Goal: Task Accomplishment & Management: Use online tool/utility

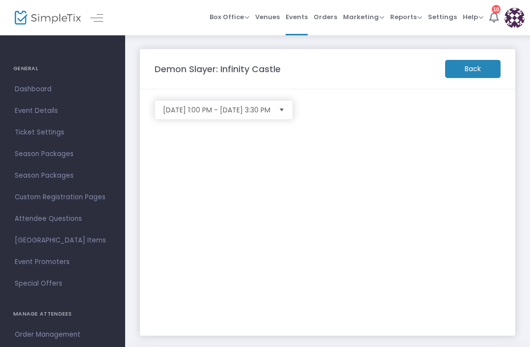
click at [275, 111] on span "Select" at bounding box center [282, 110] width 16 height 16
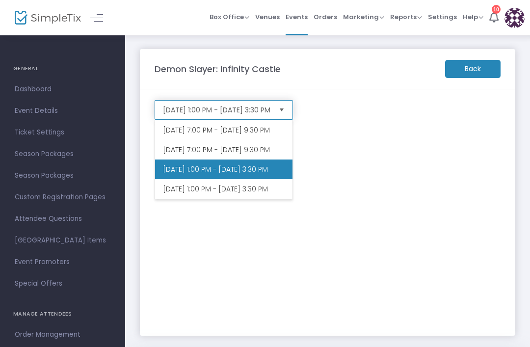
click at [278, 103] on span "Select" at bounding box center [282, 110] width 16 height 16
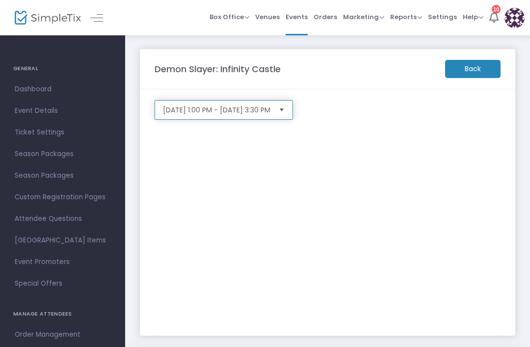
click at [261, 105] on span "[DATE] 1:00 PM - [DATE] 3:30 PM" at bounding box center [217, 110] width 108 height 10
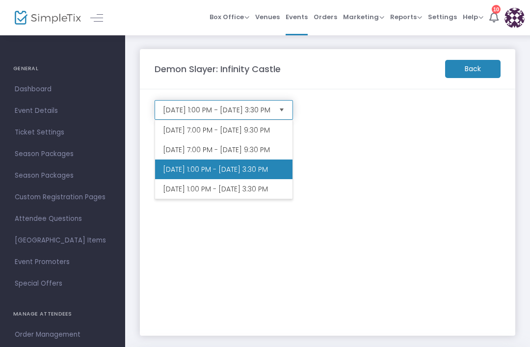
click at [264, 135] on li "[DATE] 7:00 PM - [DATE] 9:30 PM" at bounding box center [223, 130] width 137 height 20
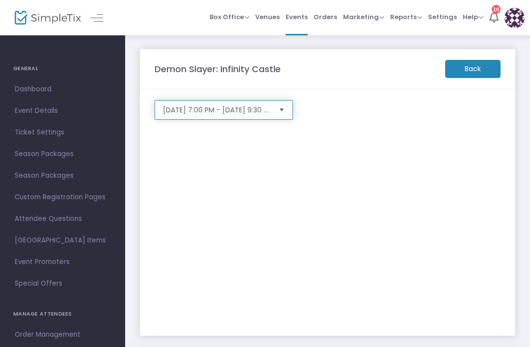
click at [271, 107] on span "[DATE] 7:00 PM - [DATE] 9:30 PM" at bounding box center [217, 110] width 108 height 10
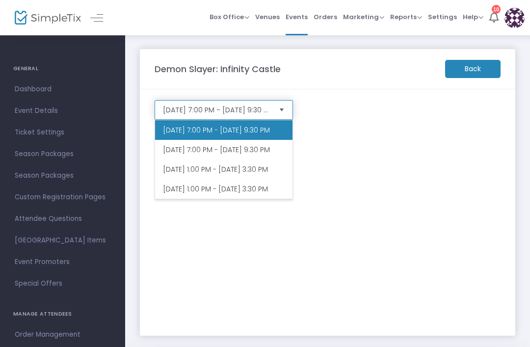
click at [247, 160] on li "[DATE] 7:00 PM - [DATE] 9:30 PM" at bounding box center [223, 150] width 137 height 20
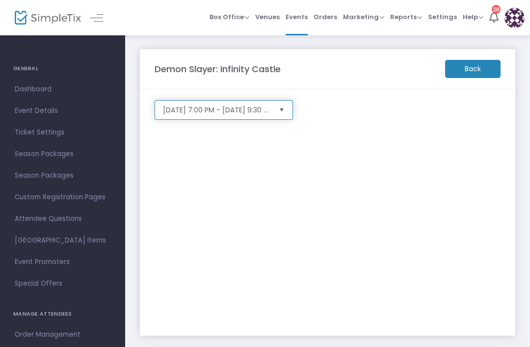
click at [268, 112] on span "[DATE] 7:00 PM - [DATE] 9:30 PM" at bounding box center [217, 110] width 108 height 10
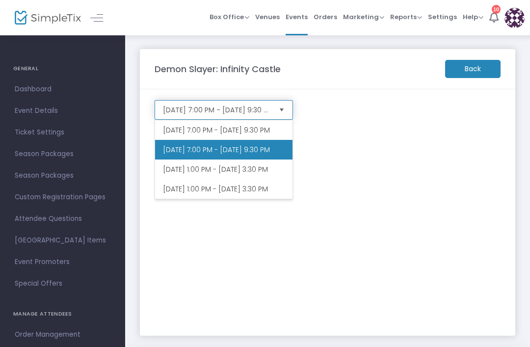
scroll to position [20, 0]
click at [248, 199] on li "[DATE] 1:00 PM - [DATE] 3:30 PM" at bounding box center [223, 189] width 137 height 20
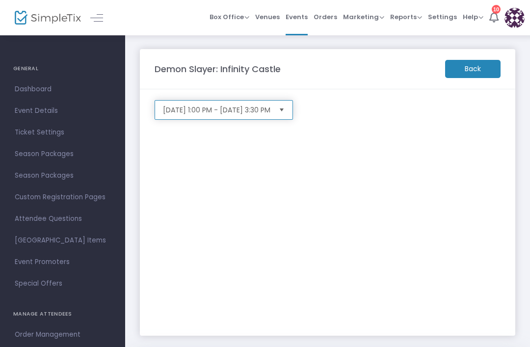
click at [271, 107] on span "[DATE] 1:00 PM - [DATE] 3:30 PM" at bounding box center [217, 110] width 108 height 10
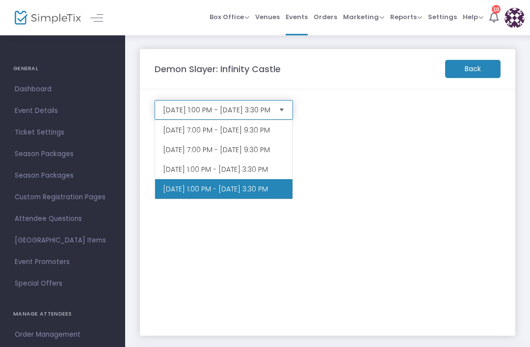
scroll to position [20, 0]
click at [255, 172] on li "[DATE] 1:00 PM - [DATE] 3:30 PM" at bounding box center [223, 170] width 137 height 20
